Goal: Information Seeking & Learning: Learn about a topic

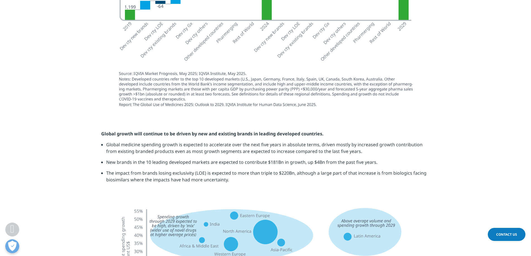
scroll to position [1206, 0]
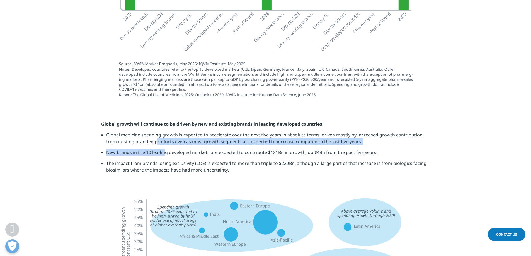
drag, startPoint x: 147, startPoint y: 126, endPoint x: 164, endPoint y: 143, distance: 24.2
click at [164, 143] on ul "Global medicine spending growth is expected to accelerate over the next five ye…" at bounding box center [265, 155] width 329 height 46
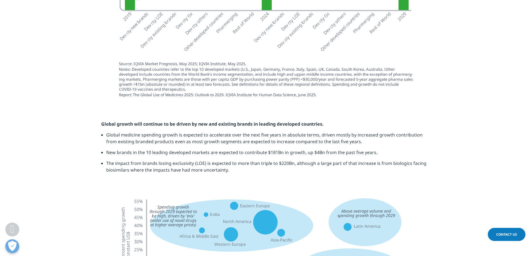
click at [158, 160] on li "The impact from brands losing exclusivity (LOE) is expected to more than triple…" at bounding box center [268, 169] width 324 height 18
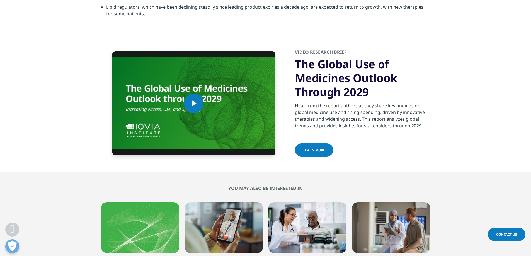
scroll to position [1959, 0]
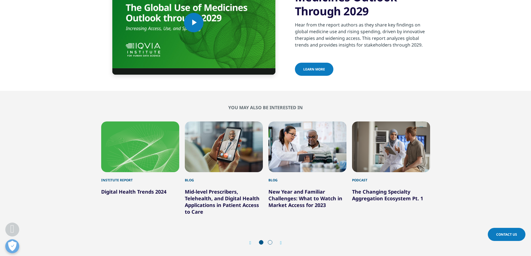
click at [283, 235] on div "Prev Next" at bounding box center [265, 243] width 329 height 17
click at [282, 241] on icon "Next slide" at bounding box center [281, 243] width 2 height 4
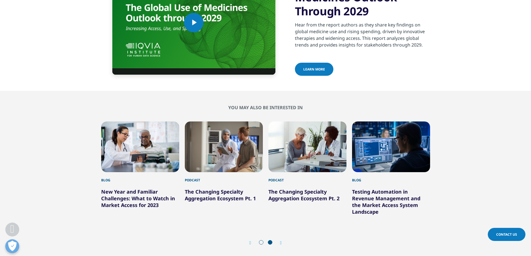
click at [251, 240] on div "Prev" at bounding box center [253, 242] width 7 height 5
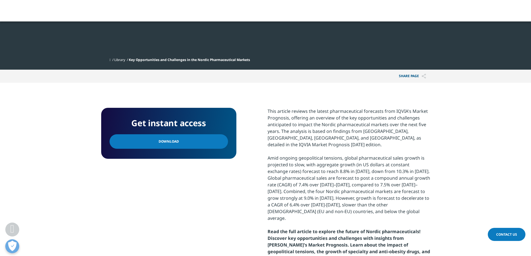
click at [461, 149] on section "Get instant access Download This article reviews the latest pharmaceutical fore…" at bounding box center [265, 192] width 531 height 218
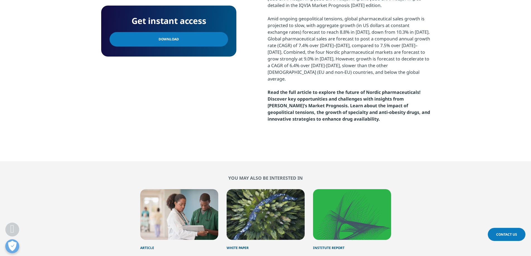
scroll to position [456, 0]
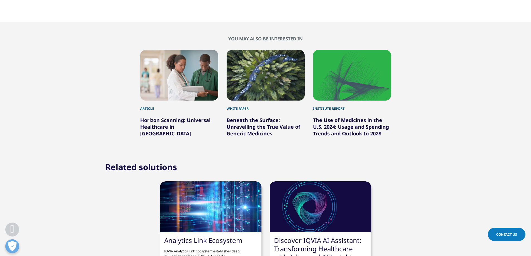
click at [478, 79] on div "You may also be interested in Article Horizon Scanning: Universal Healthcare in…" at bounding box center [265, 86] width 514 height 101
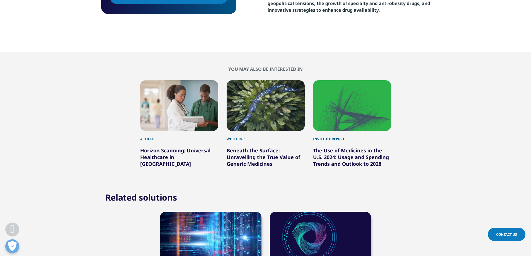
scroll to position [423, 0]
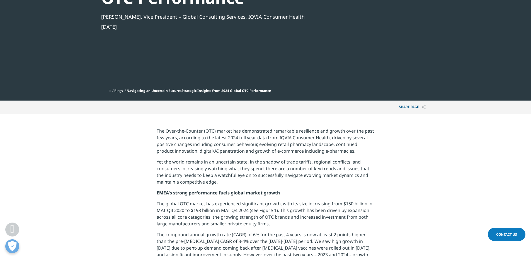
scroll to position [121, 0]
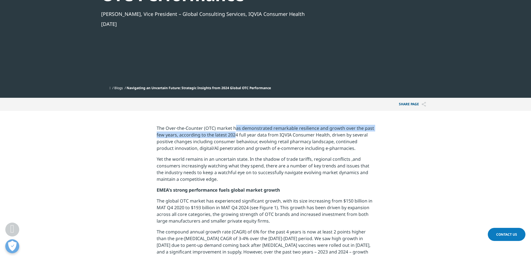
drag, startPoint x: 235, startPoint y: 129, endPoint x: 231, endPoint y: 141, distance: 13.0
click at [233, 140] on p "The Over-the-Counter (OTC) market has demonstrated remarkable resilience and gr…" at bounding box center [266, 140] width 218 height 31
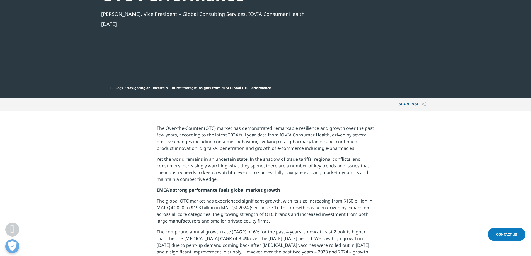
click at [229, 147] on p "The Over-the-Counter (OTC) market has demonstrated remarkable resilience and gr…" at bounding box center [266, 140] width 218 height 31
click at [227, 133] on p "The Over-the-Counter (OTC) market has demonstrated remarkable resilience and gr…" at bounding box center [266, 140] width 218 height 31
click at [229, 135] on p "The Over-the-Counter (OTC) market has demonstrated remarkable resilience and gr…" at bounding box center [266, 140] width 218 height 31
click at [231, 138] on p "The Over-the-Counter (OTC) market has demonstrated remarkable resilience and gr…" at bounding box center [266, 140] width 218 height 31
drag, startPoint x: 227, startPoint y: 136, endPoint x: 328, endPoint y: 133, distance: 101.0
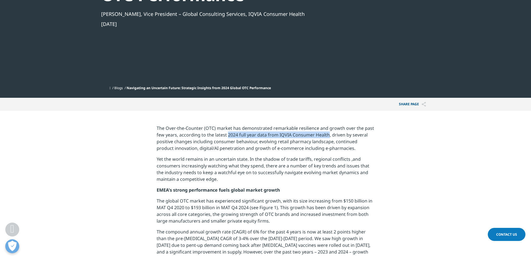
click at [328, 133] on p "The Over-the-Counter (OTC) market has demonstrated remarkable resilience and gr…" at bounding box center [266, 140] width 218 height 31
copy p "2024 full year data from IQVIA Consumer Health"
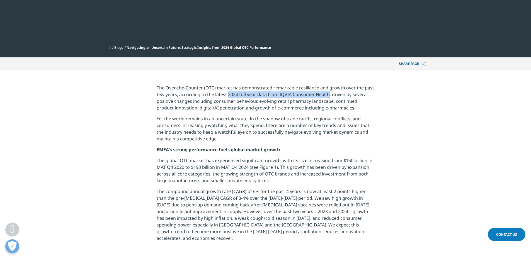
scroll to position [176, 0]
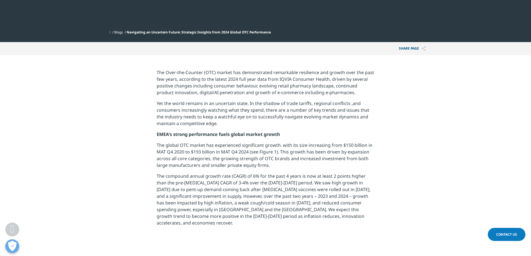
click at [272, 153] on p "The global OTC market has experienced significant growth, with its size increas…" at bounding box center [266, 157] width 218 height 31
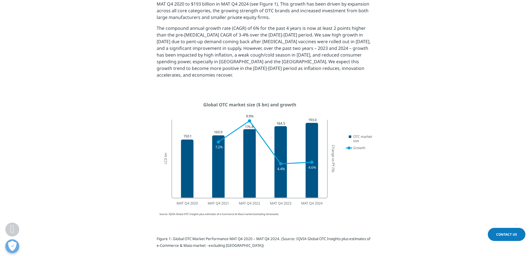
scroll to position [344, 0]
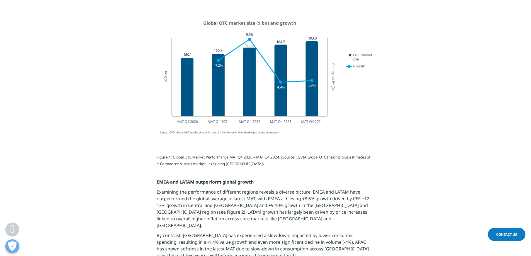
scroll to position [427, 0]
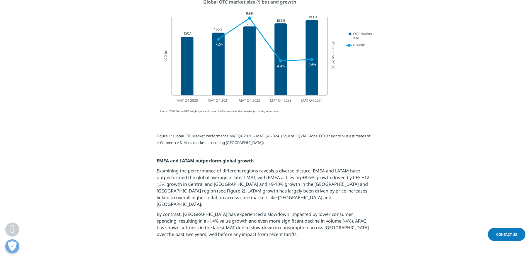
click at [387, 105] on div at bounding box center [266, 57] width 312 height 127
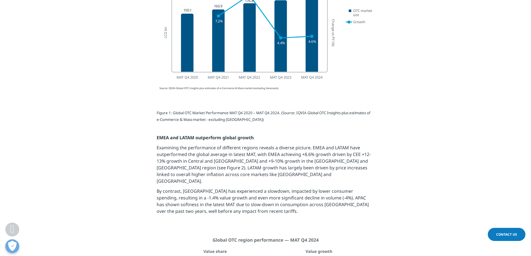
scroll to position [483, 0]
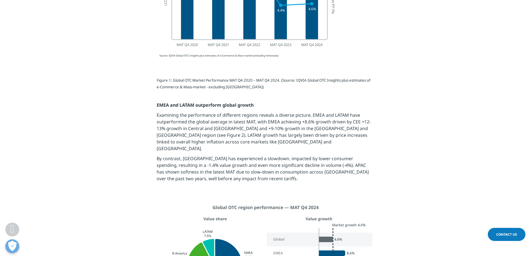
click at [264, 155] on p "By contrast, North America has experienced a slowdown, impacted by lower consum…" at bounding box center [266, 170] width 218 height 30
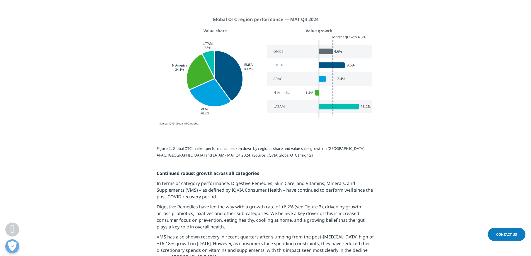
scroll to position [678, 0]
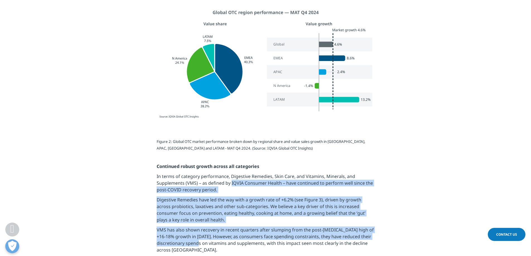
drag, startPoint x: 231, startPoint y: 173, endPoint x: 221, endPoint y: 234, distance: 61.1
click at [221, 234] on div "Figure 2: Global OTC market performance broken down by regional share and value…" at bounding box center [266, 207] width 218 height 134
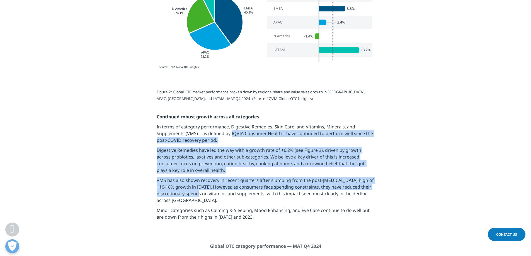
scroll to position [734, 0]
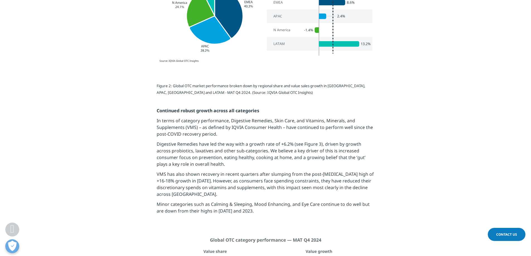
click at [222, 210] on p "Minor categories such as Calming & Sleeping, Mood Enhancing, and Eye Care conti…" at bounding box center [266, 209] width 218 height 17
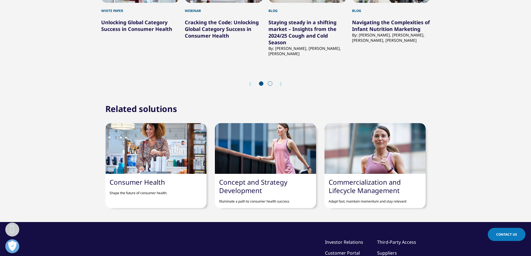
scroll to position [1570, 0]
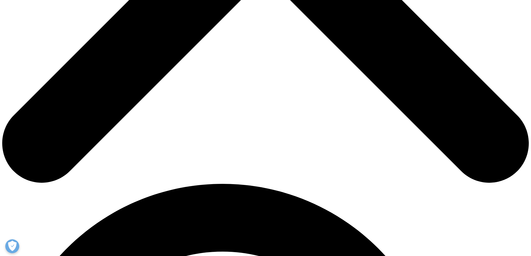
scroll to position [424, 0]
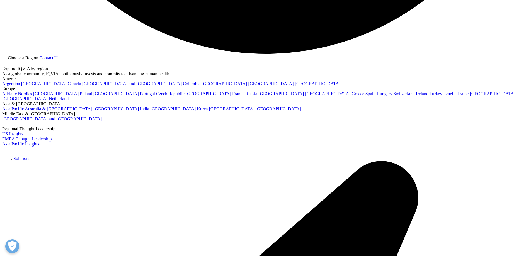
scroll to position [1533, 0]
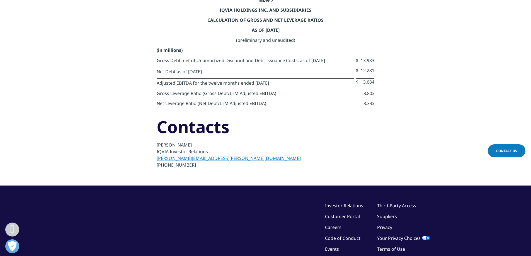
scroll to position [3680, 0]
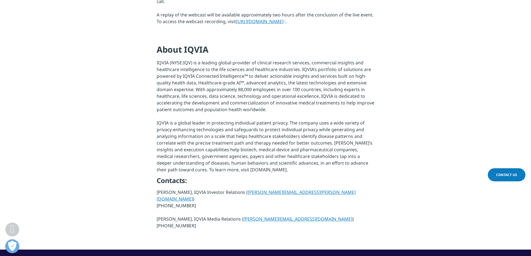
scroll to position [362, 0]
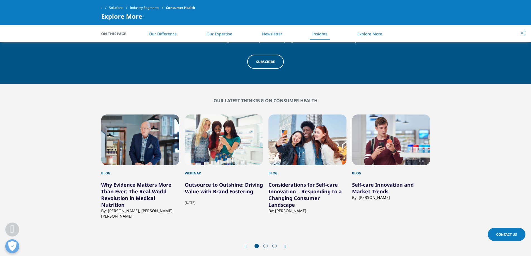
scroll to position [585, 0]
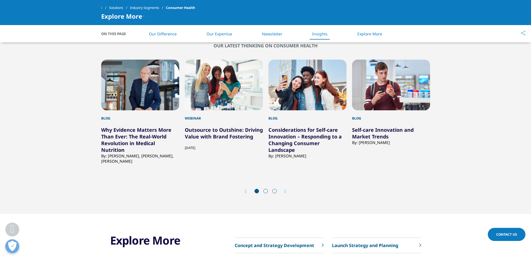
drag, startPoint x: 372, startPoint y: 135, endPoint x: 311, endPoint y: 169, distance: 69.8
click at [311, 169] on div "Blog Why Evidence Matters More Than Ever: The Real-World Revolution in Medical …" at bounding box center [265, 125] width 329 height 152
click at [265, 190] on span at bounding box center [265, 191] width 4 height 4
click at [265, 192] on span at bounding box center [265, 191] width 4 height 4
click at [288, 192] on div "Prev Next" at bounding box center [265, 191] width 329 height 17
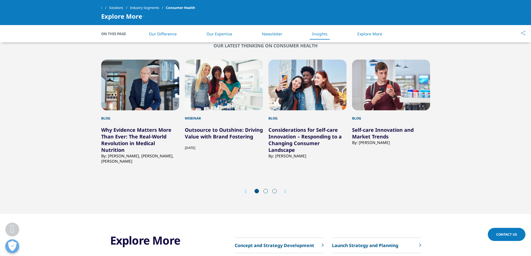
click at [285, 190] on icon "Next slide" at bounding box center [286, 192] width 2 height 4
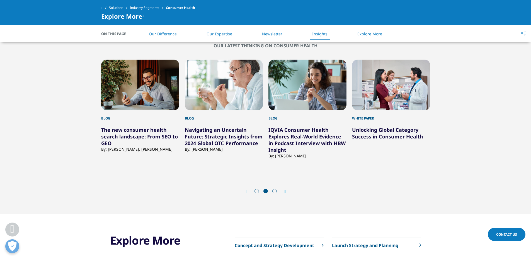
click at [285, 190] on icon "Next slide" at bounding box center [286, 192] width 2 height 4
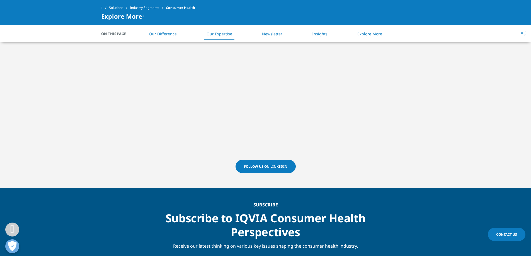
scroll to position [251, 0]
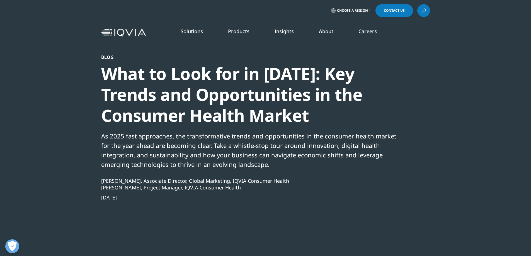
drag, startPoint x: 274, startPoint y: 130, endPoint x: 263, endPoint y: 137, distance: 12.7
click at [274, 130] on div "Blog What to Look for in 2025: Key Trends and Opportunities in the Consumer Hea…" at bounding box center [250, 155] width 299 height 202
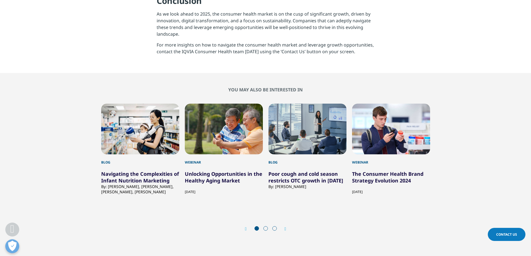
scroll to position [920, 0]
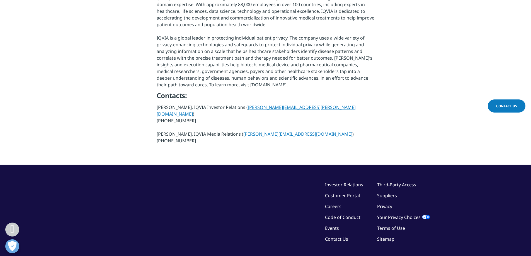
scroll to position [418, 0]
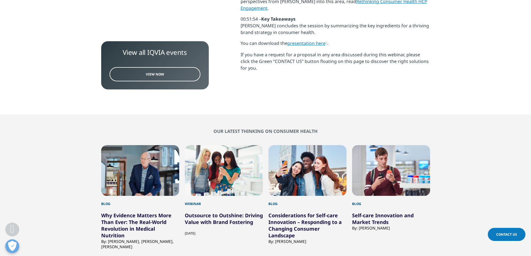
scroll to position [781, 0]
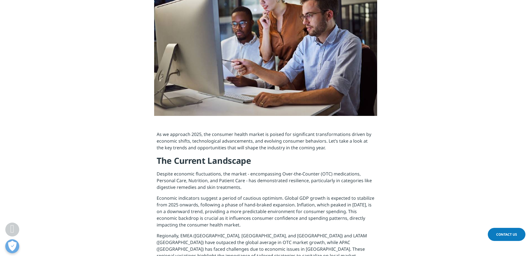
scroll to position [418, 0]
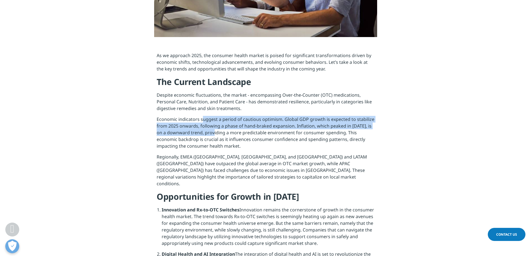
drag, startPoint x: 204, startPoint y: 117, endPoint x: 210, endPoint y: 132, distance: 15.9
click at [210, 132] on p "Economic indicators suggest a period of cautious optimism. Global GDP growth is…" at bounding box center [266, 135] width 218 height 38
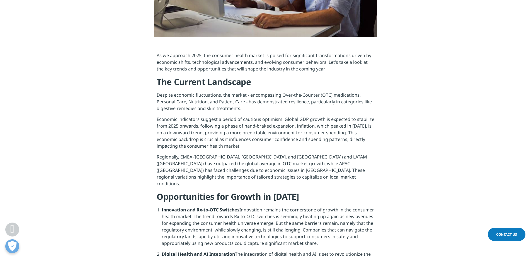
click at [205, 152] on p "Economic indicators suggest a period of cautious optimism. Global GDP growth is…" at bounding box center [266, 135] width 218 height 38
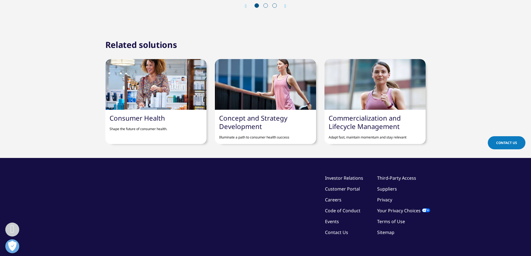
scroll to position [1143, 0]
